Goal: Task Accomplishment & Management: Complete application form

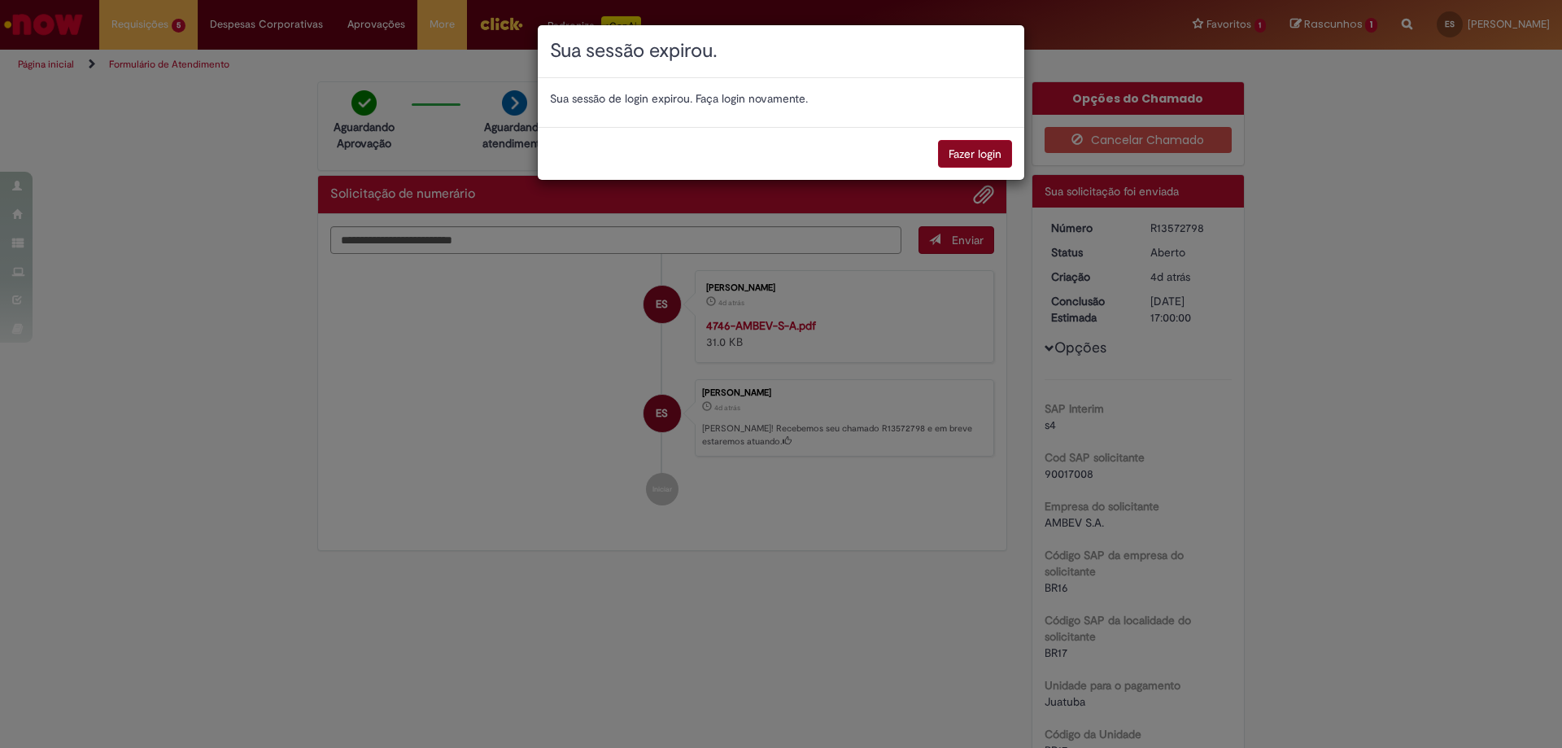
click at [970, 155] on button "Fazer login" at bounding box center [975, 154] width 74 height 28
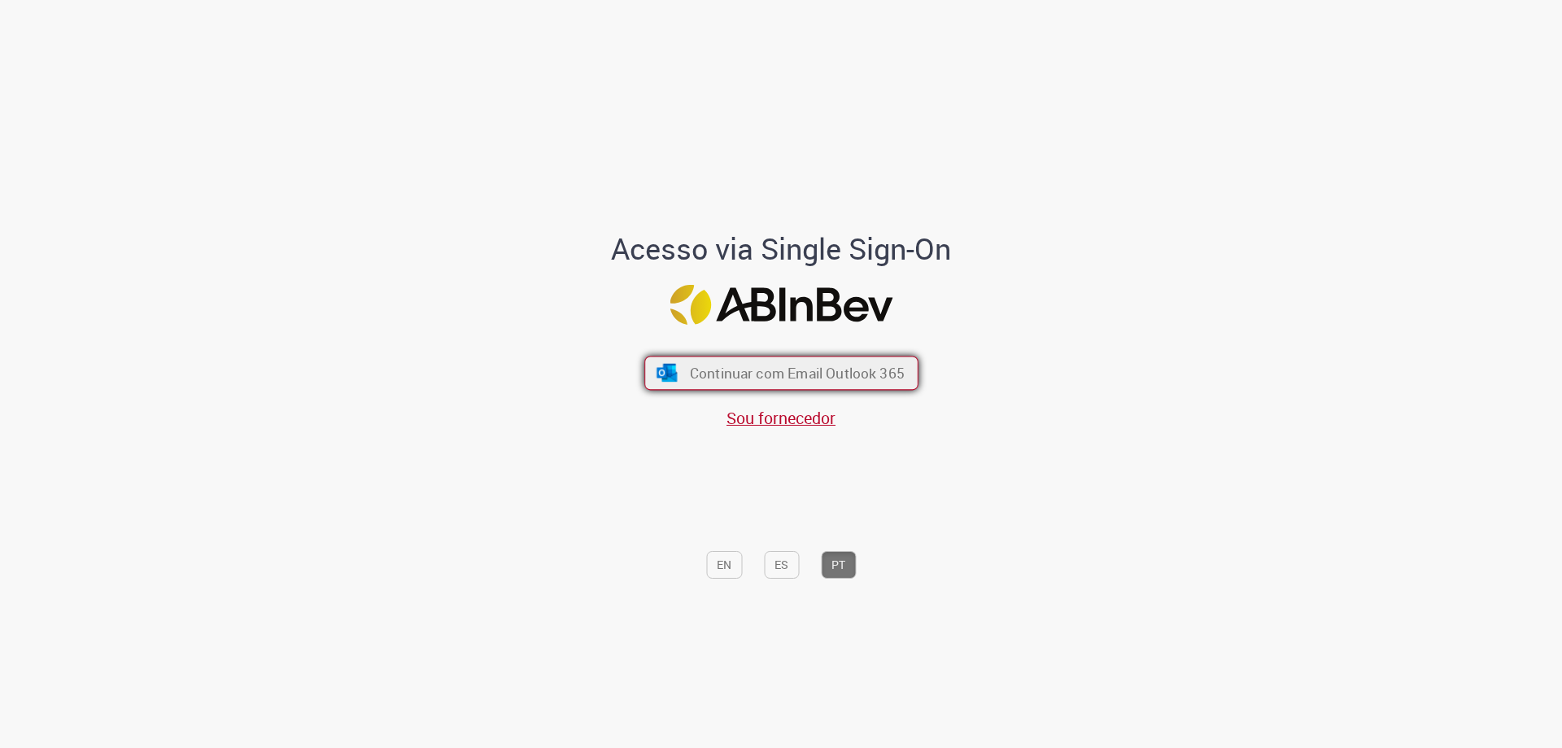
click at [754, 373] on span "Continuar com Email Outlook 365" at bounding box center [796, 373] width 215 height 19
